Goal: Transaction & Acquisition: Purchase product/service

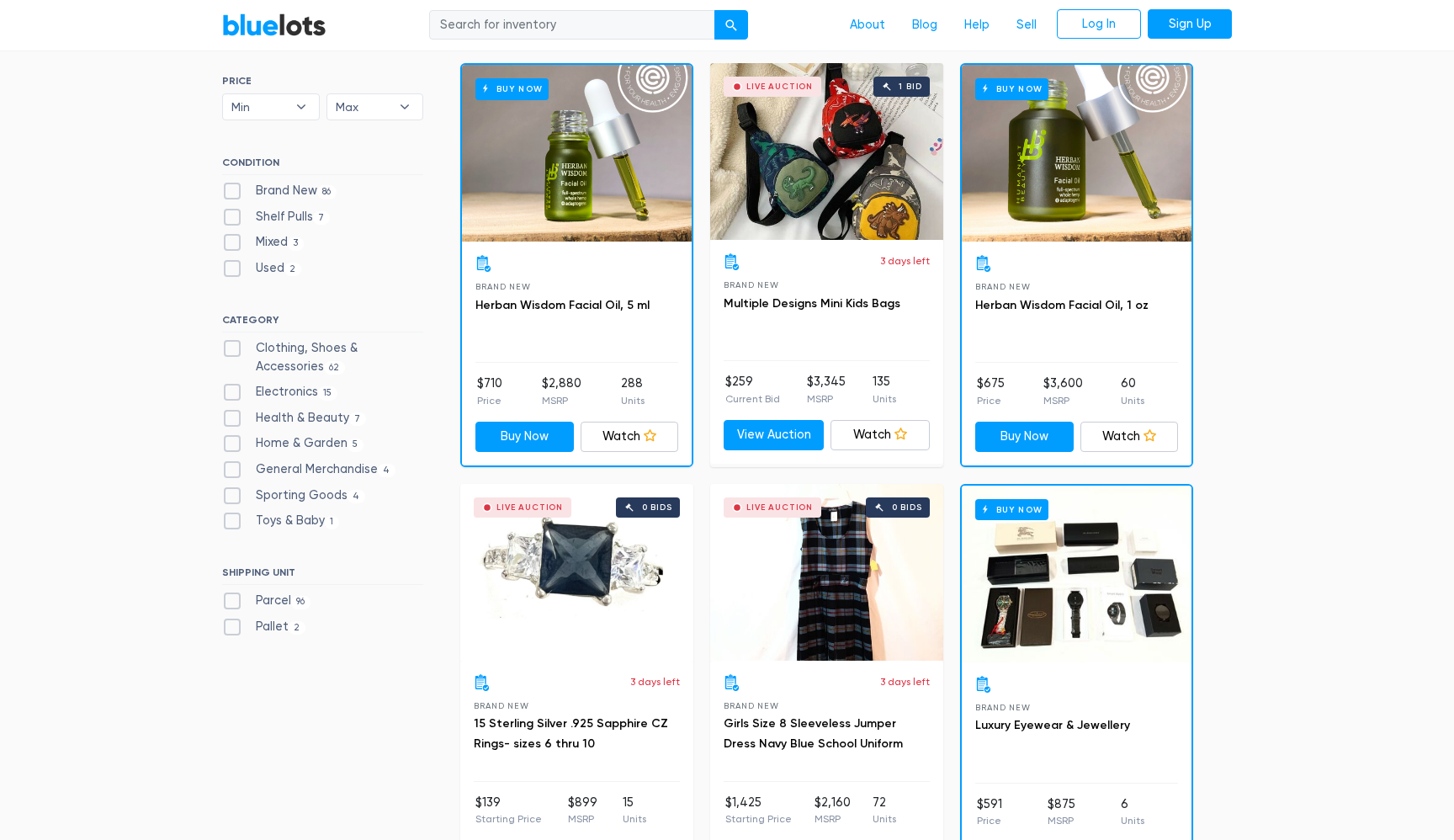
scroll to position [527, 0]
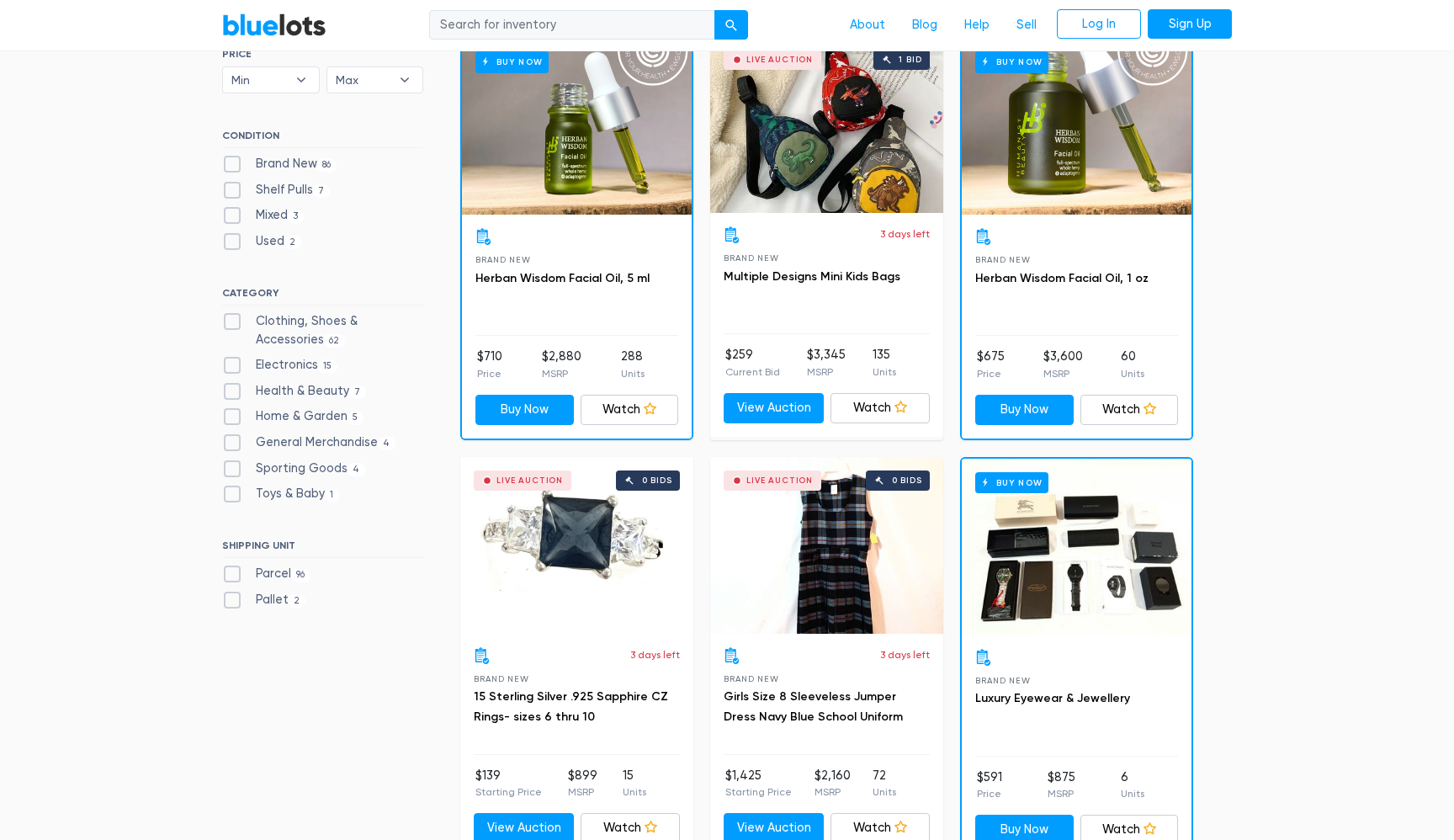
click at [233, 318] on label "Clothing, Shoes & Accessories 62" at bounding box center [323, 330] width 201 height 36
click at [233, 318] on Accessories"] "Clothing, Shoes & Accessories 62" at bounding box center [227, 317] width 11 height 11
checkbox Accessories"] "true"
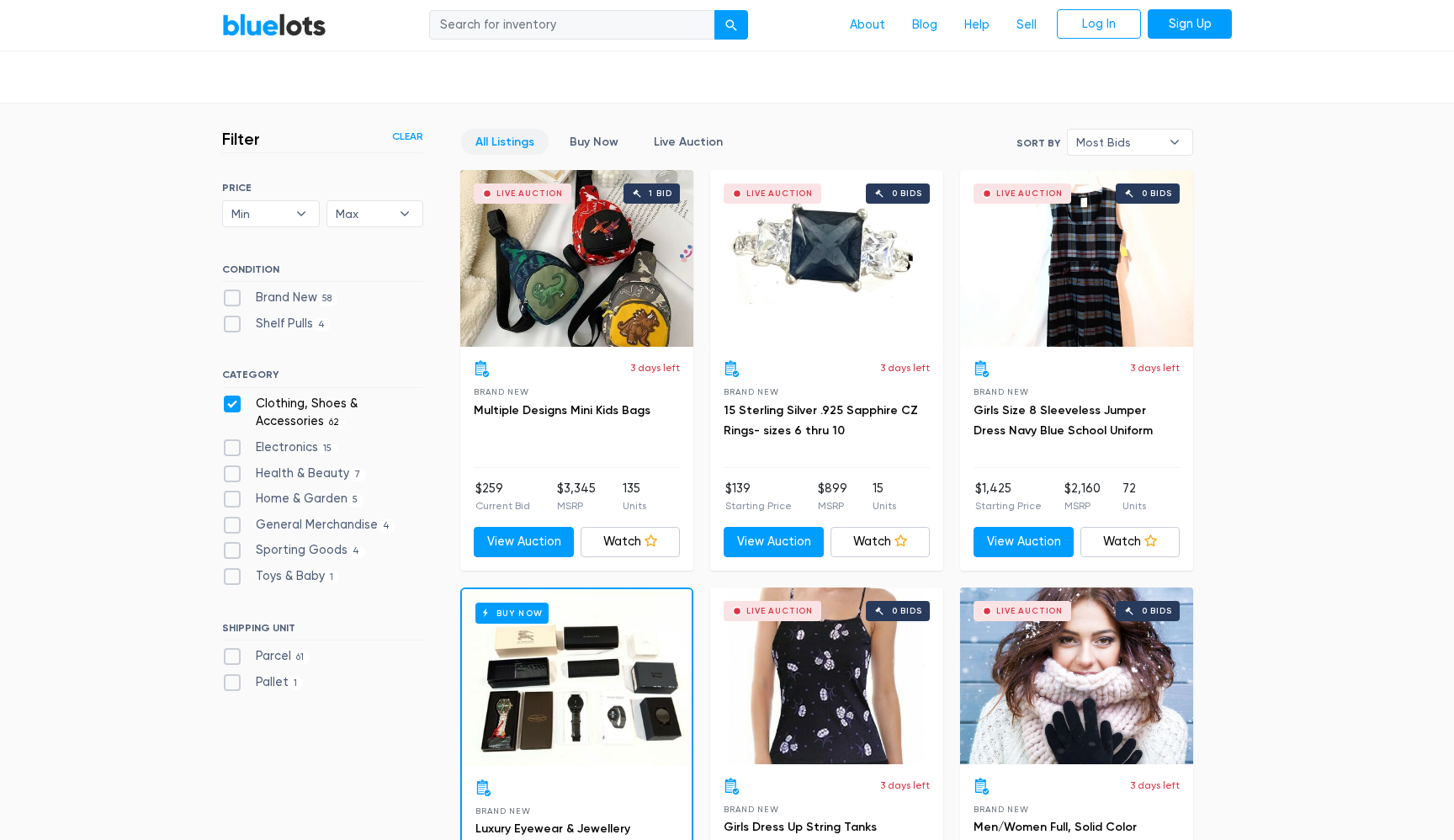
scroll to position [461, 0]
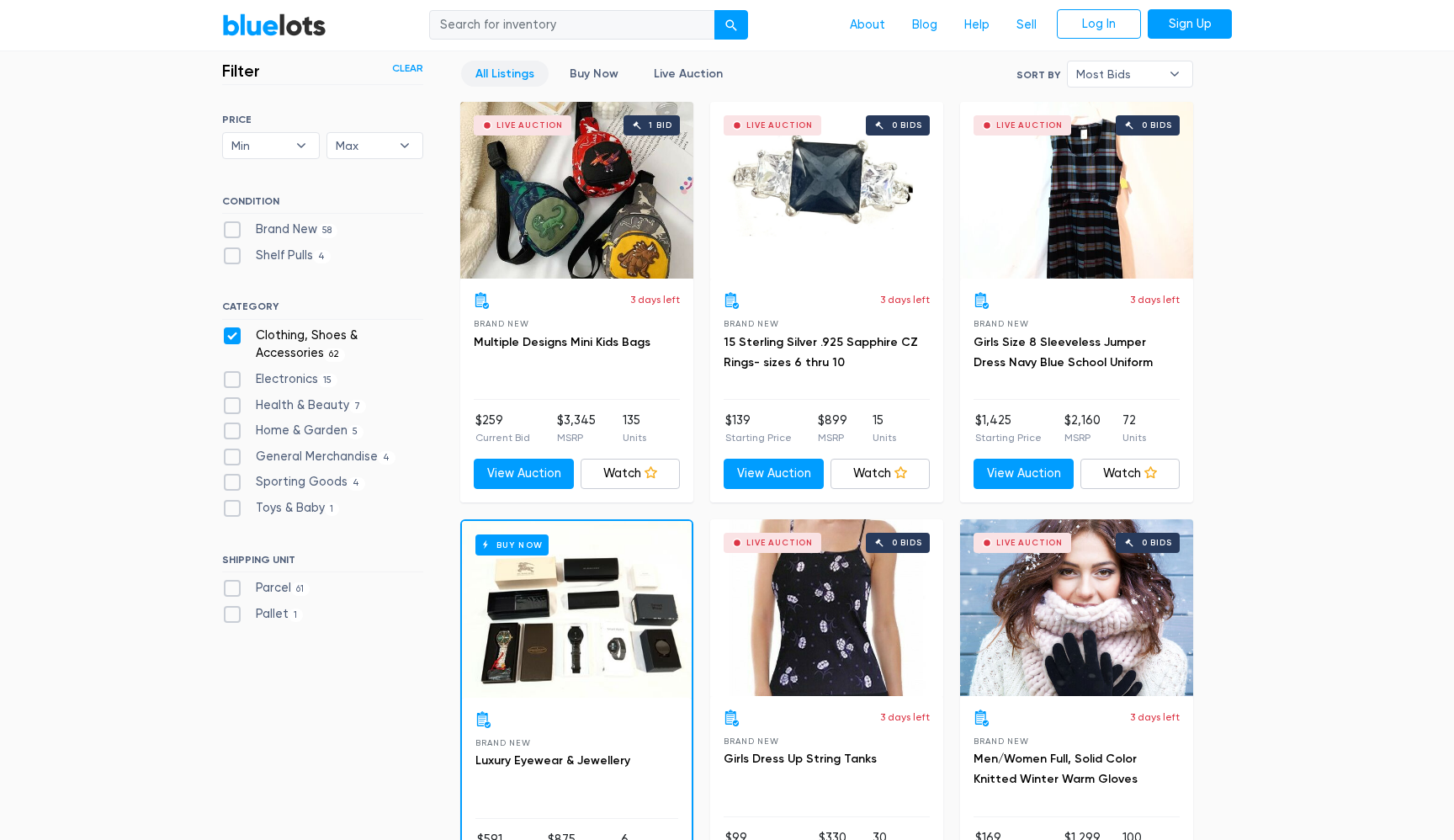
click at [231, 615] on label "Pallet 1" at bounding box center [262, 614] width 81 height 19
click at [231, 615] on input "Pallet 1" at bounding box center [227, 610] width 11 height 11
checkbox input "true"
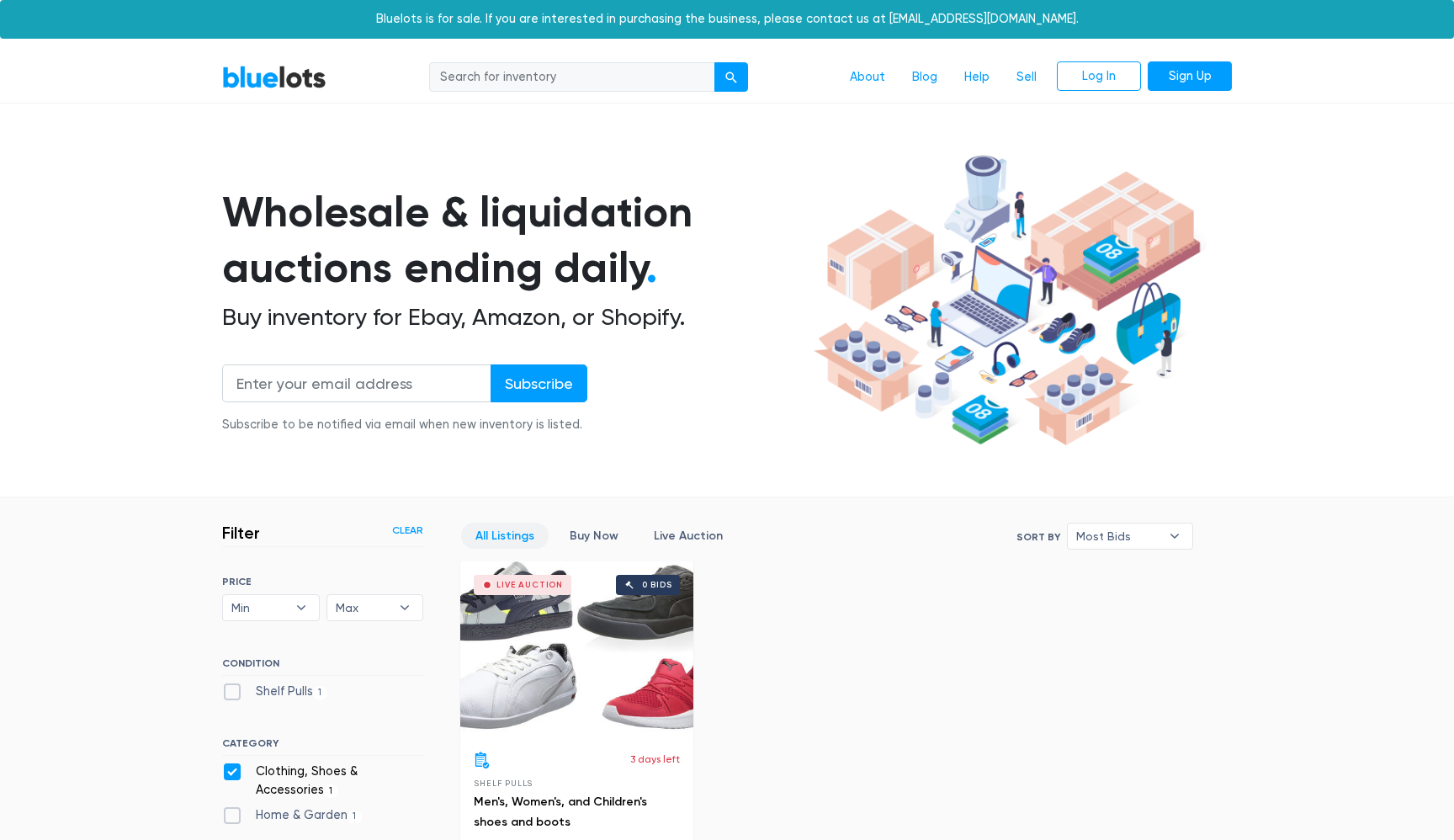
scroll to position [453, 0]
